Goal: Navigation & Orientation: Find specific page/section

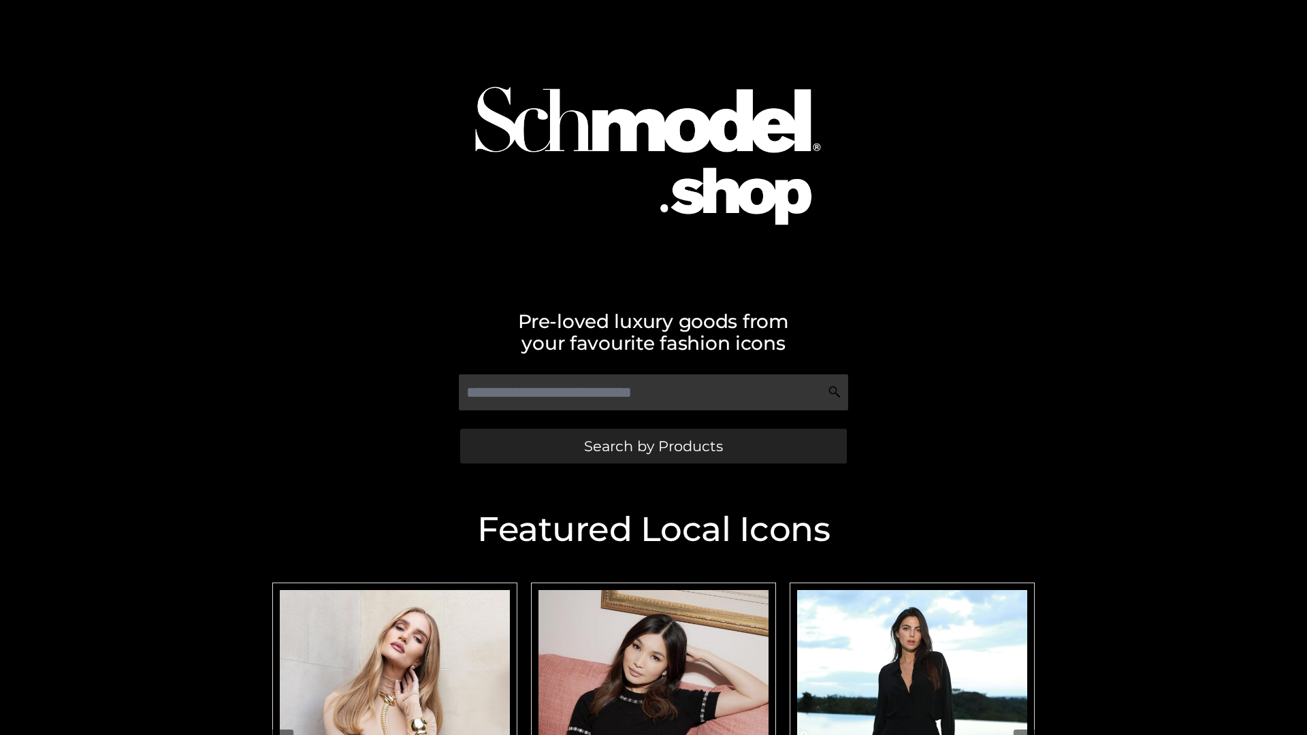
click at [653, 446] on span "Search by Products" at bounding box center [653, 446] width 139 height 14
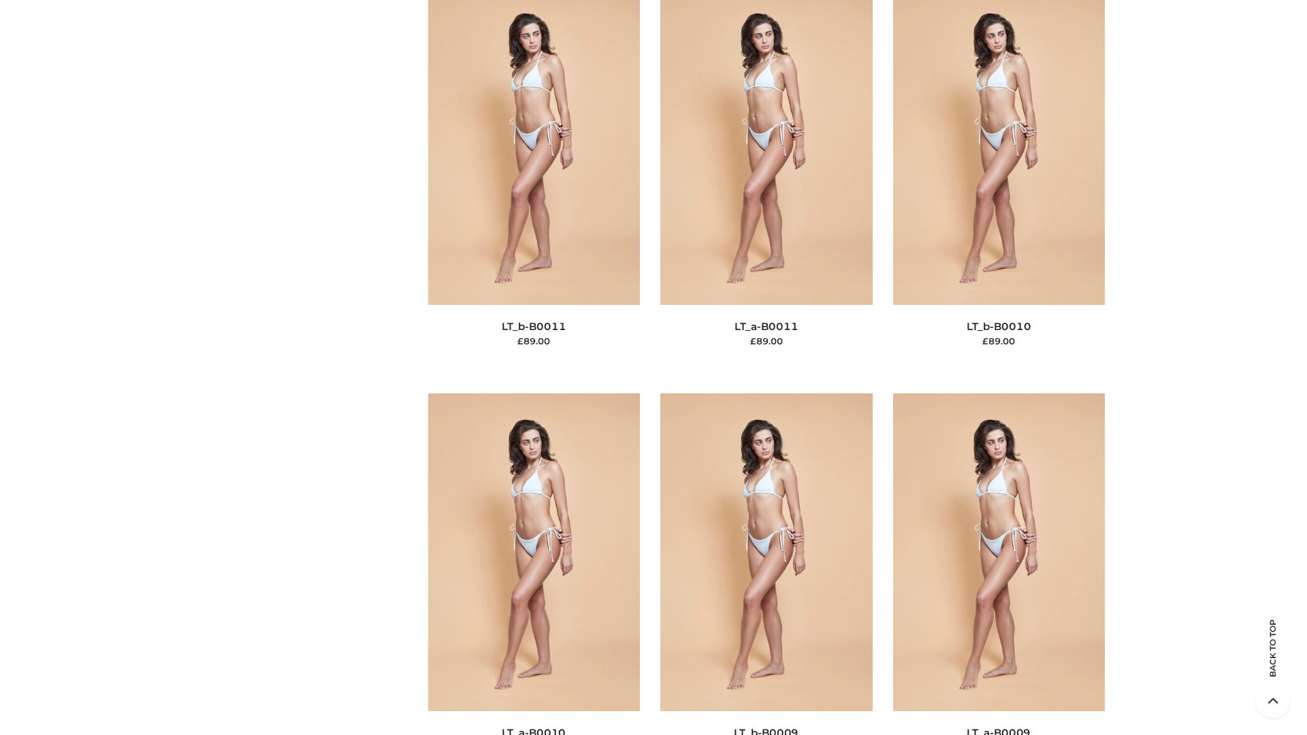
scroll to position [6114, 0]
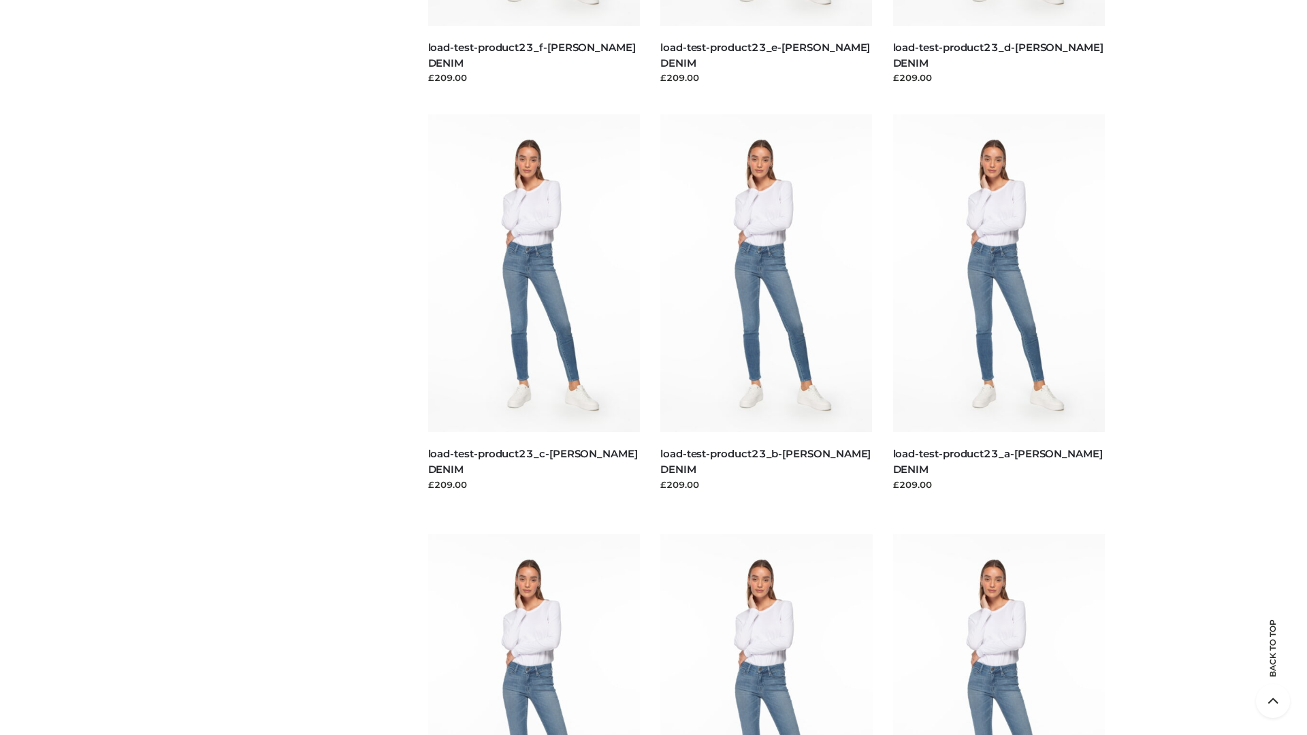
scroll to position [1194, 0]
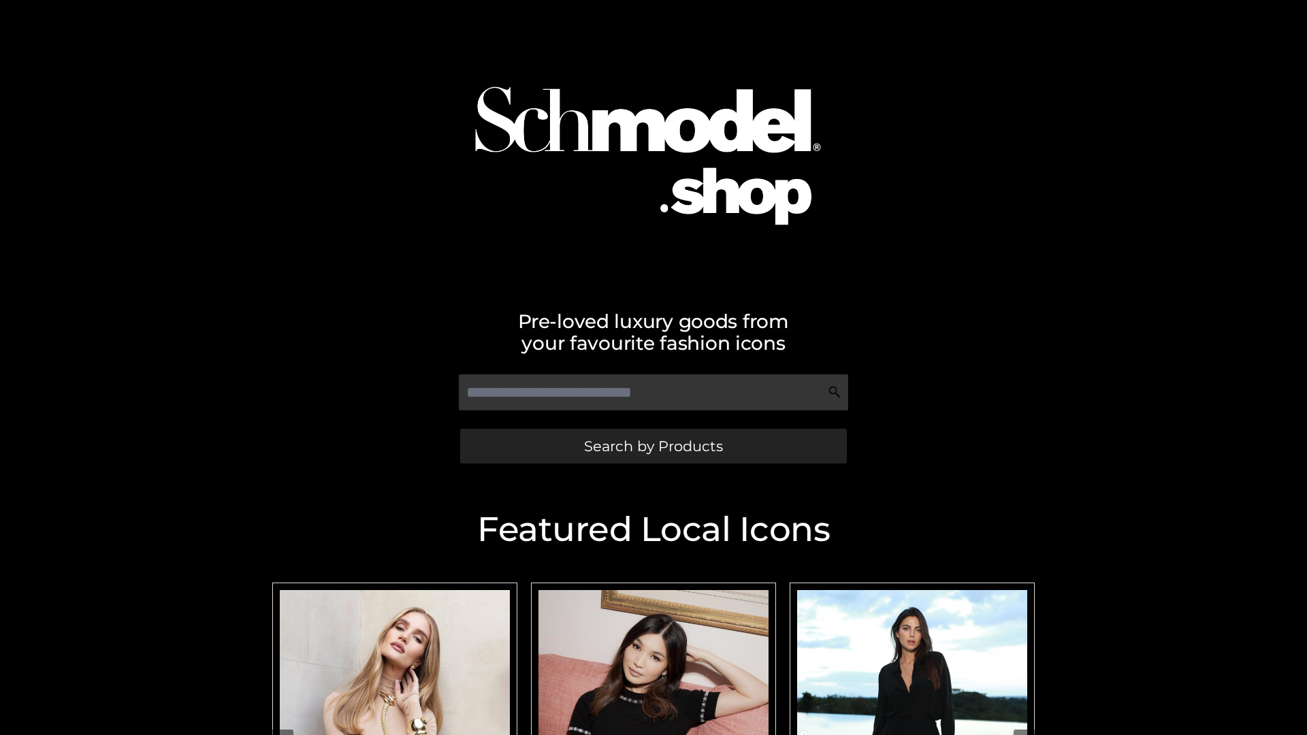
click at [653, 446] on span "Search by Products" at bounding box center [653, 446] width 139 height 14
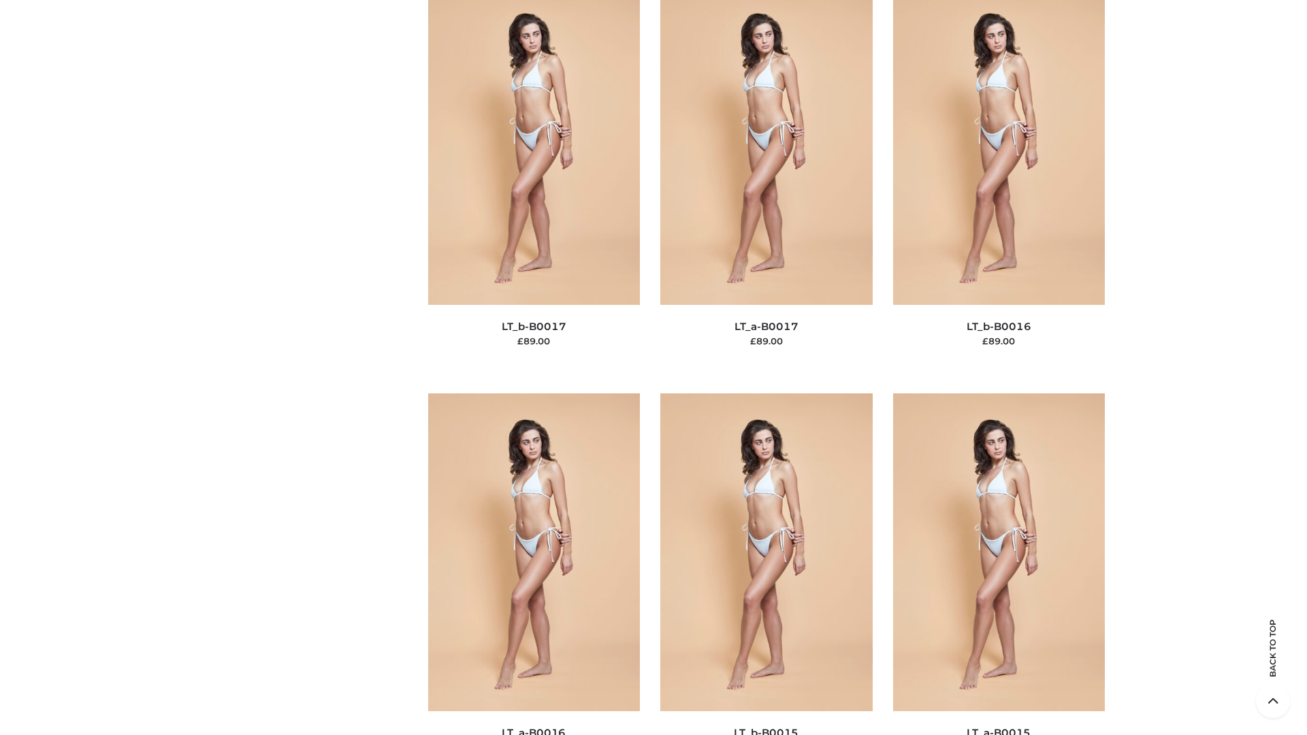
scroll to position [4474, 0]
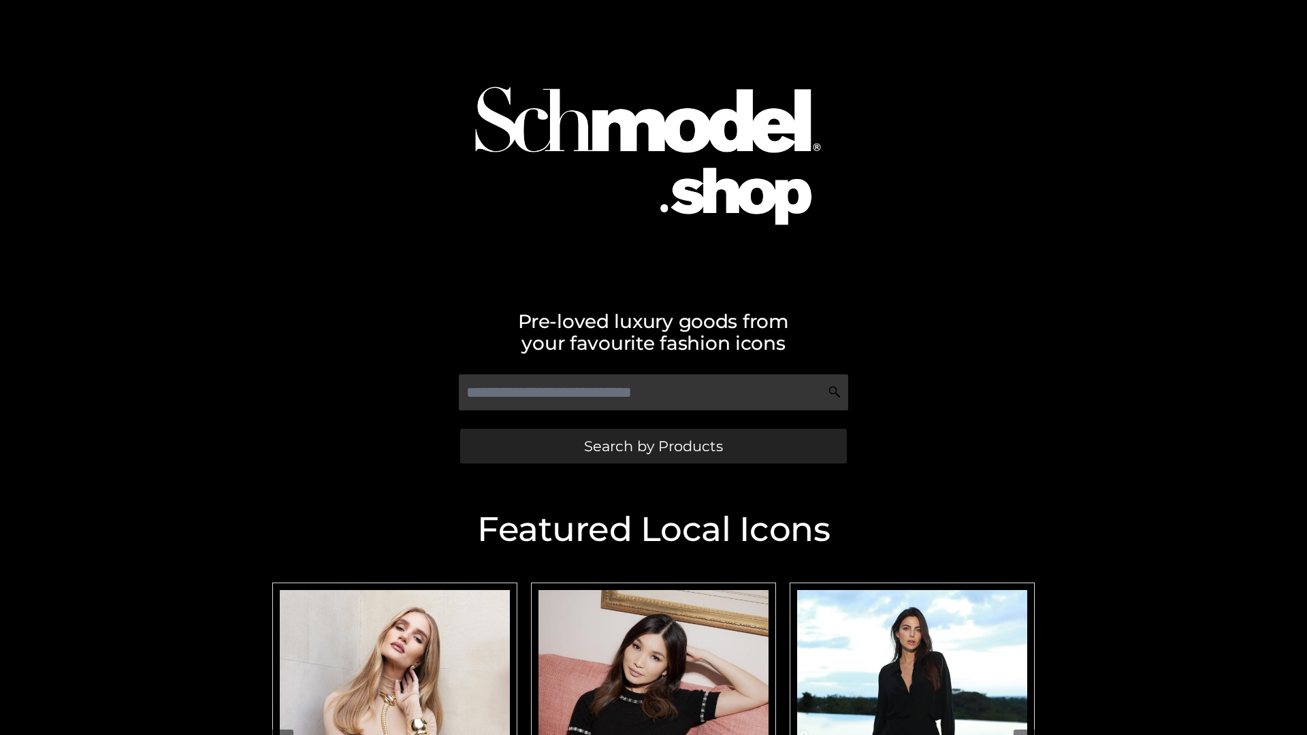
click at [653, 446] on span "Search by Products" at bounding box center [653, 446] width 139 height 14
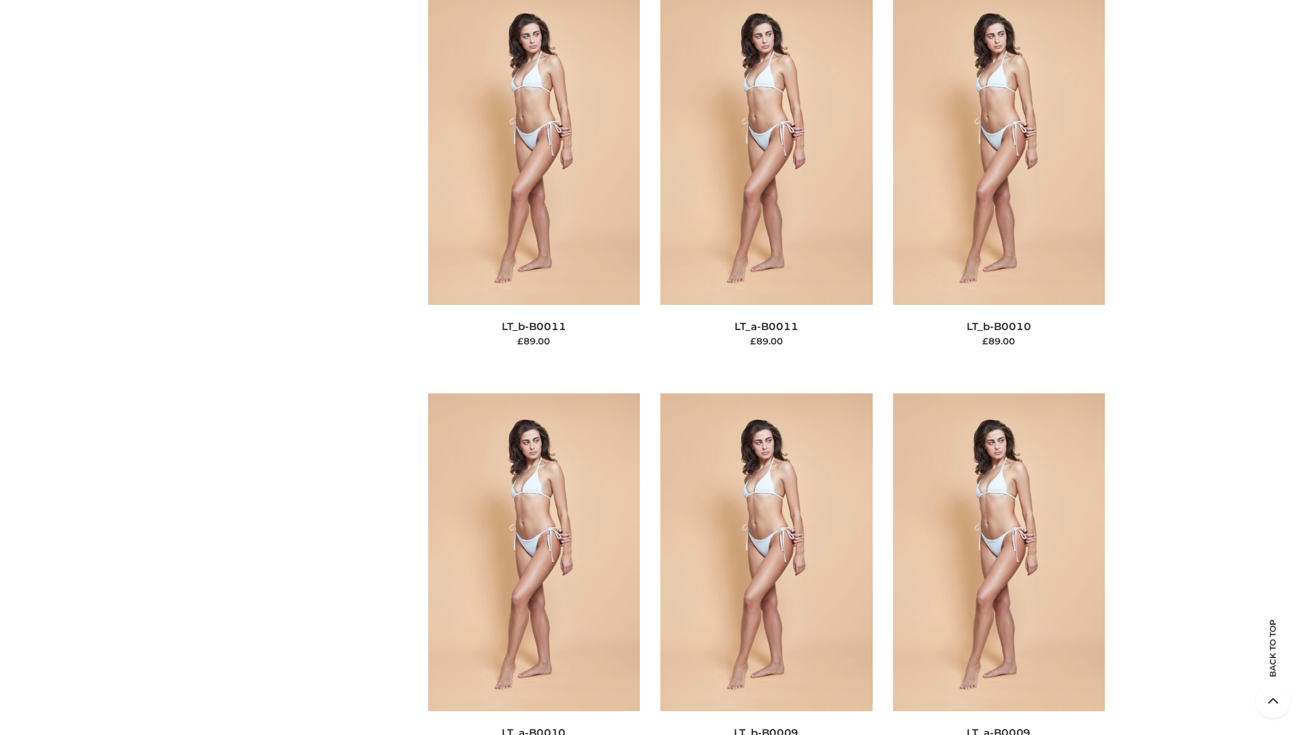
scroll to position [6114, 0]
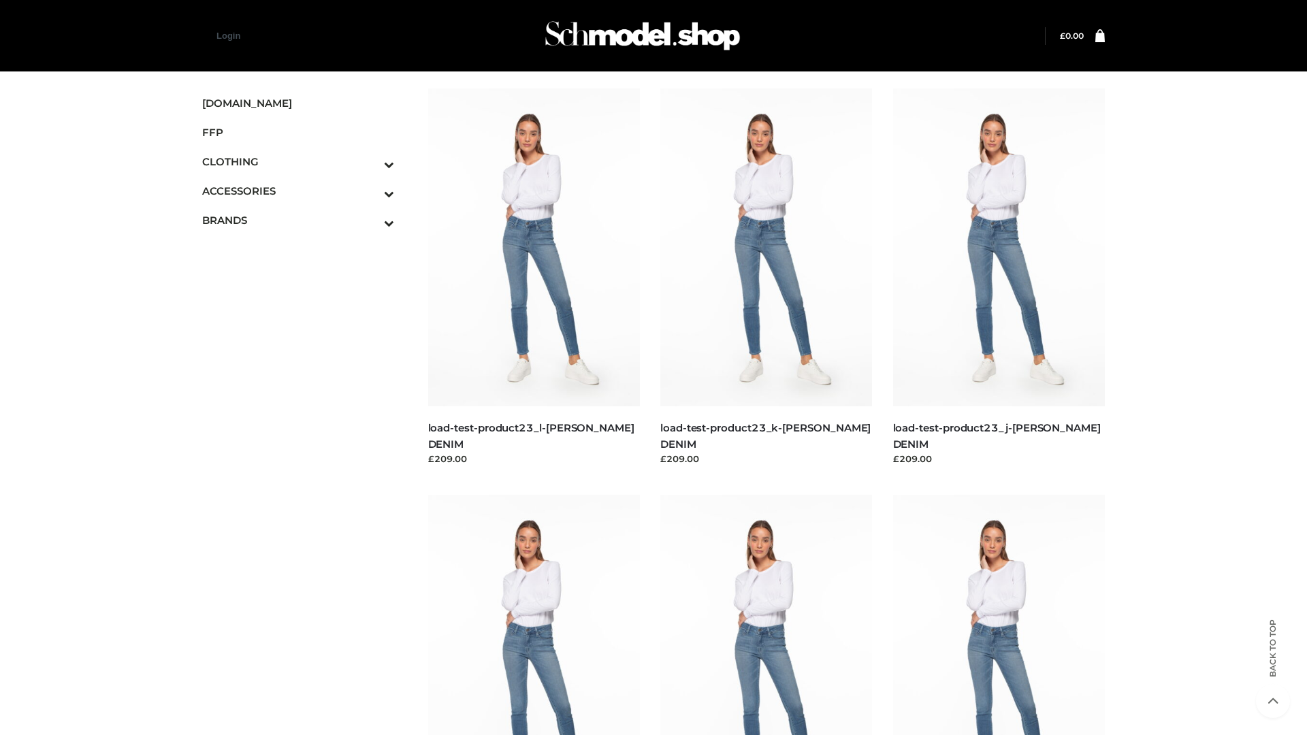
scroll to position [1194, 0]
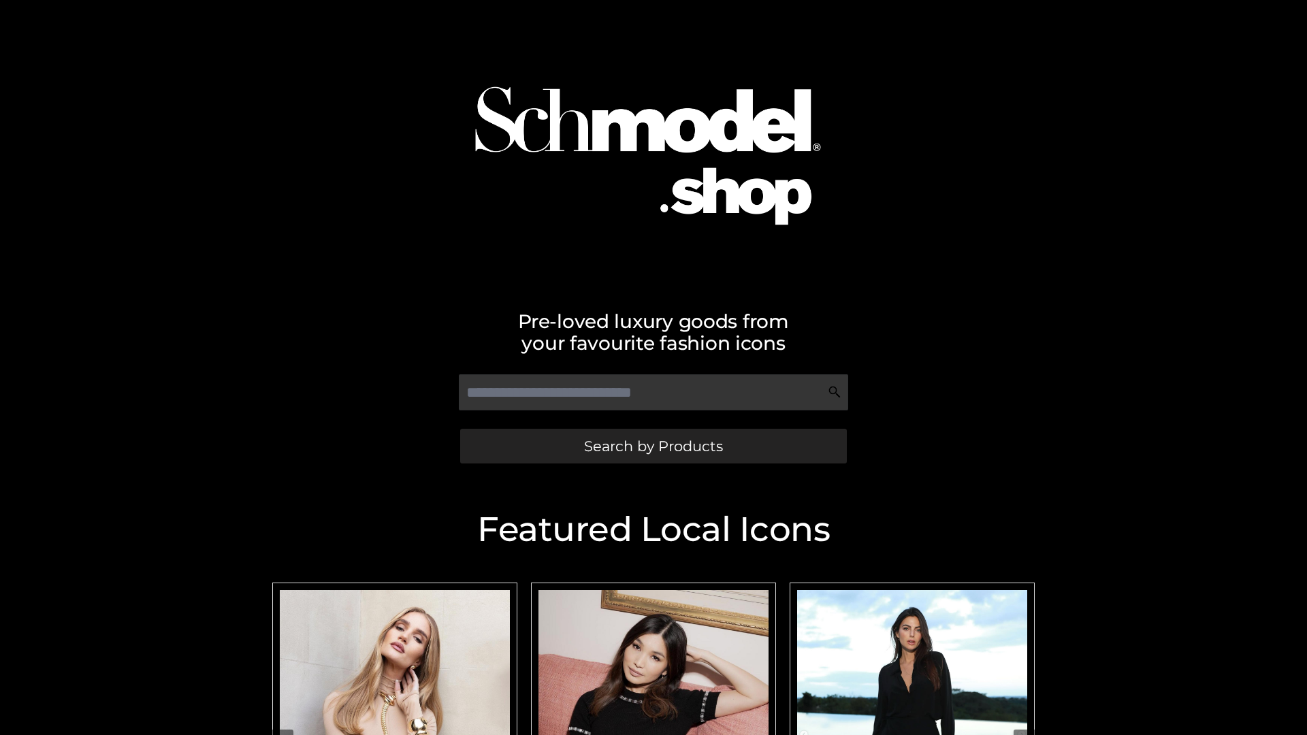
click at [653, 446] on span "Search by Products" at bounding box center [653, 446] width 139 height 14
